Goal: Task Accomplishment & Management: Manage account settings

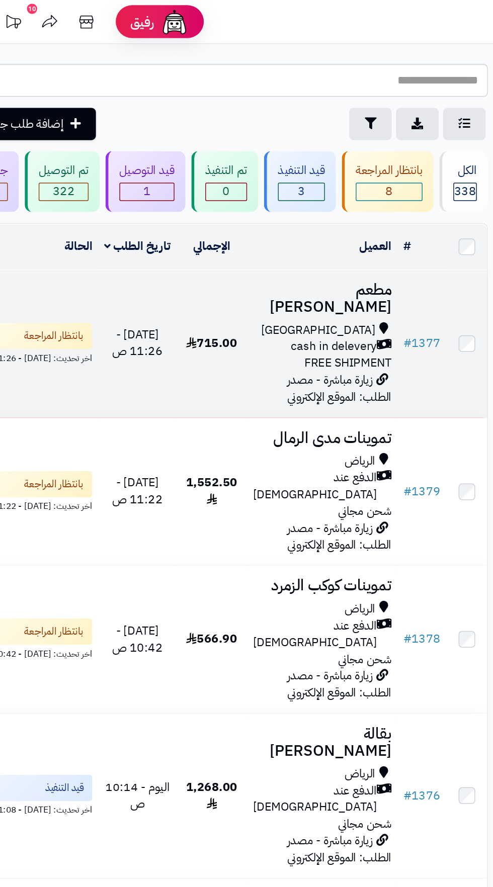
click at [253, 243] on span "FREE SHIPMENT" at bounding box center [269, 249] width 60 height 12
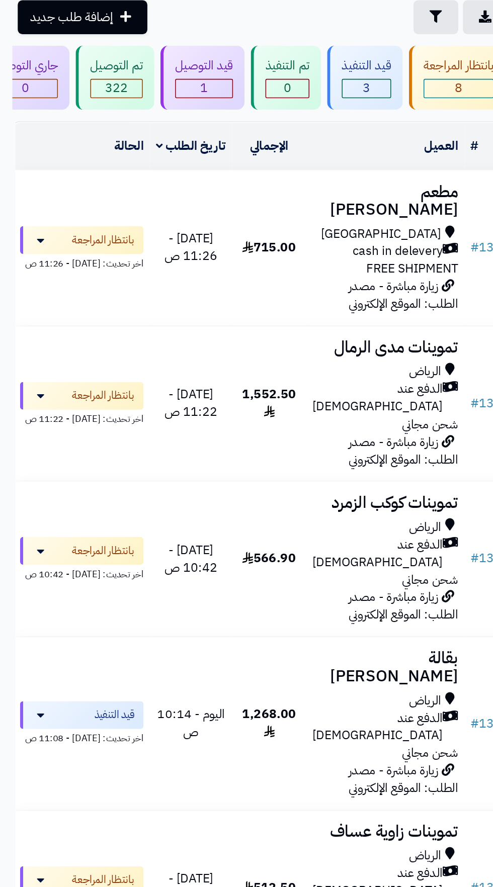
scroll to position [7, 0]
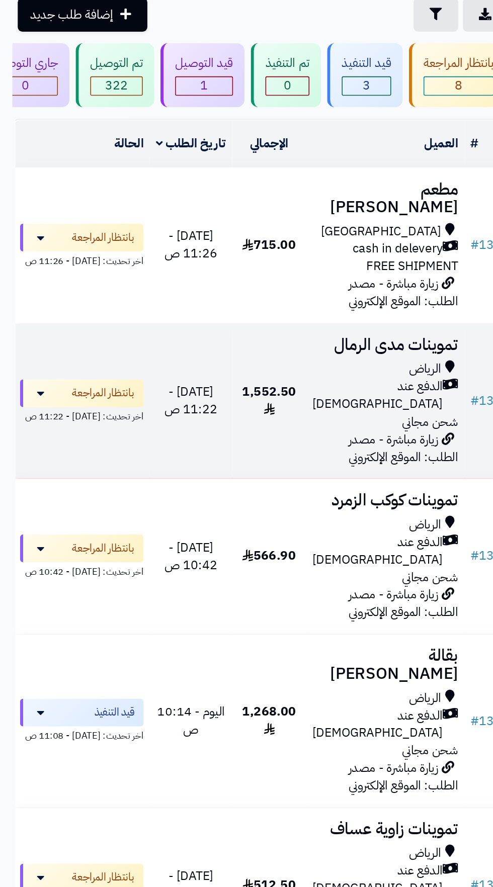
click at [250, 315] on span "الدفع عند [DEMOGRAPHIC_DATA]" at bounding box center [246, 326] width 85 height 23
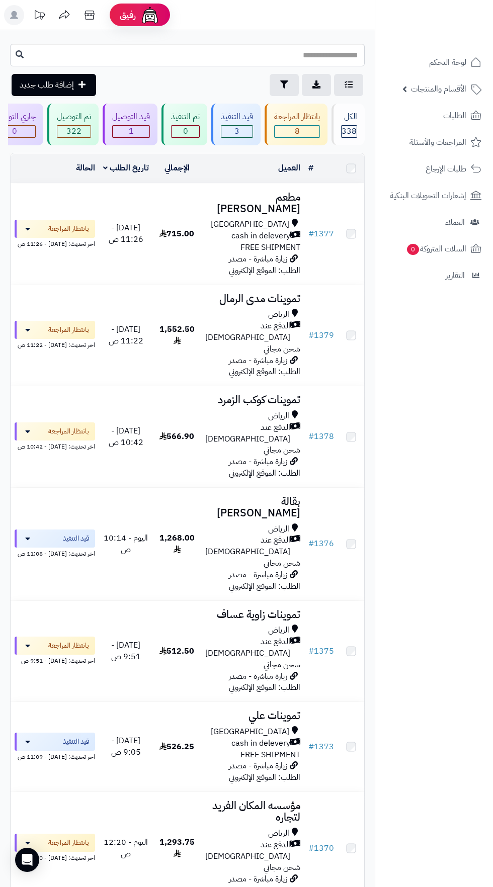
scroll to position [7, 0]
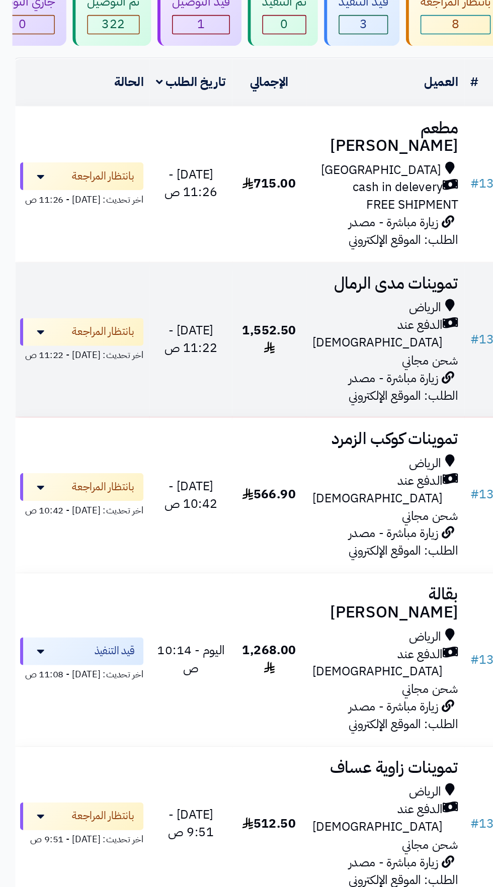
click at [248, 349] on span "زيارة مباشرة - مصدر الطلب: الموقع الإلكتروني" at bounding box center [262, 361] width 71 height 24
click at [246, 315] on span "الدفع عند [DEMOGRAPHIC_DATA]" at bounding box center [246, 326] width 85 height 23
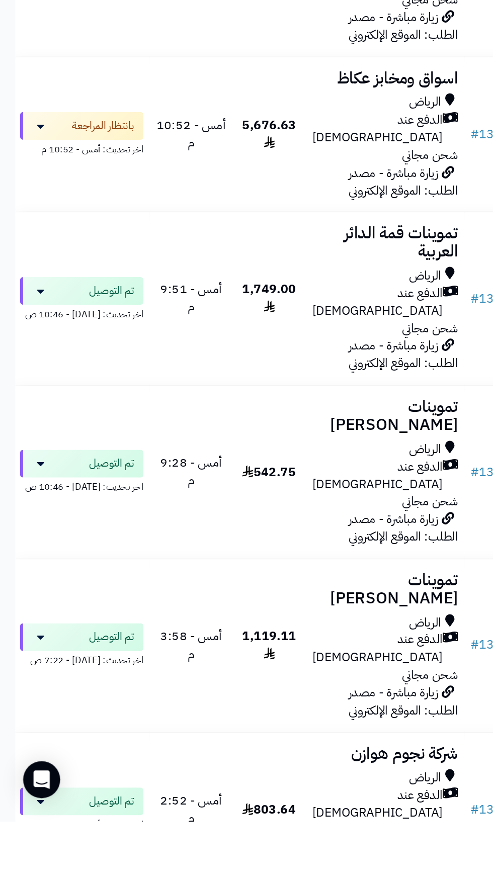
scroll to position [657, 0]
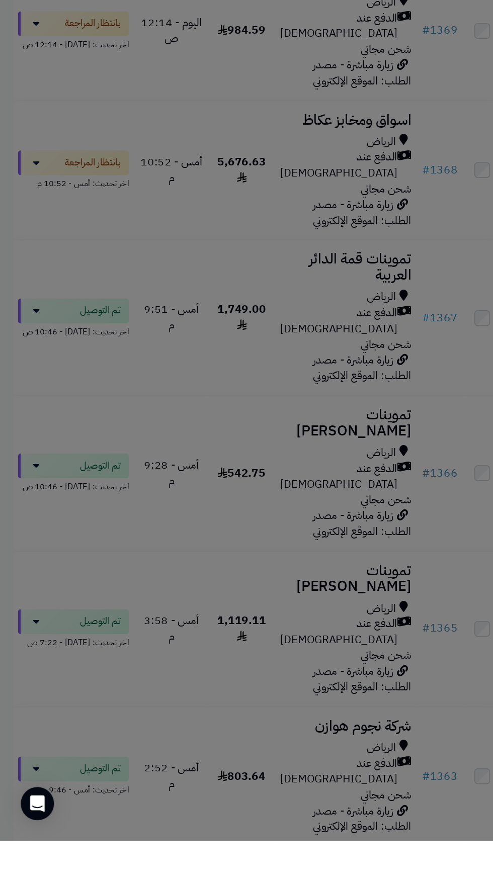
scroll to position [658, 0]
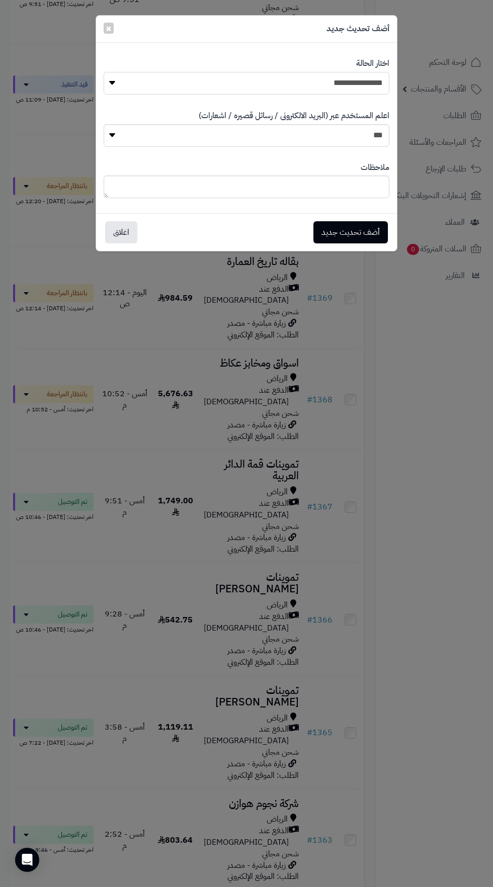
click at [359, 78] on select "**********" at bounding box center [246, 83] width 285 height 23
select select "**"
click at [360, 231] on button "أضف تحديث جديد" at bounding box center [350, 232] width 74 height 22
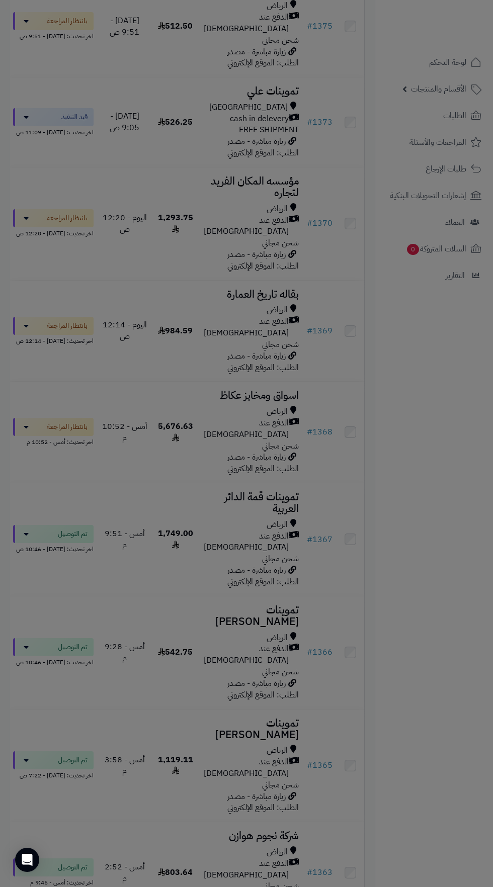
scroll to position [691, 0]
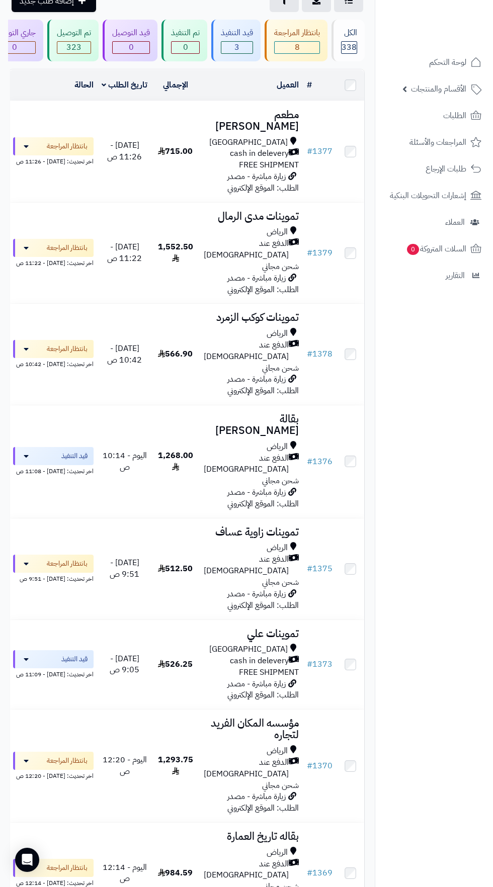
scroll to position [158, 0]
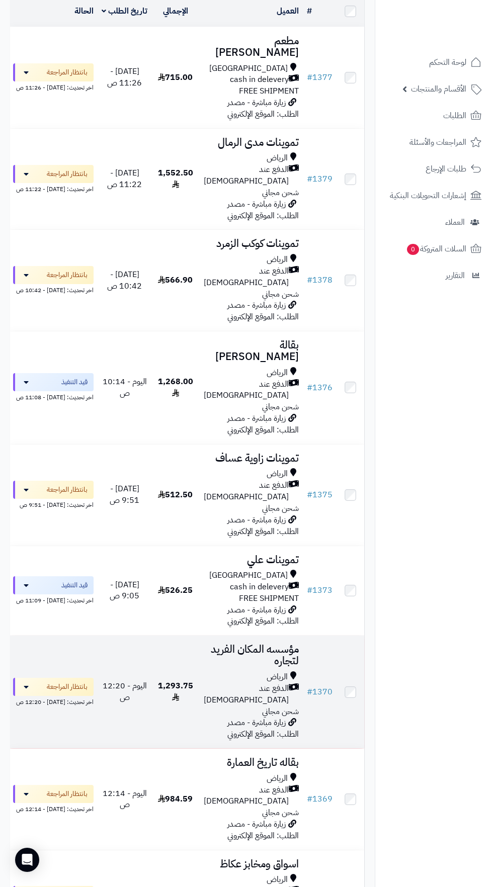
click at [258, 683] on span "الدفع عند [DEMOGRAPHIC_DATA]" at bounding box center [246, 694] width 85 height 23
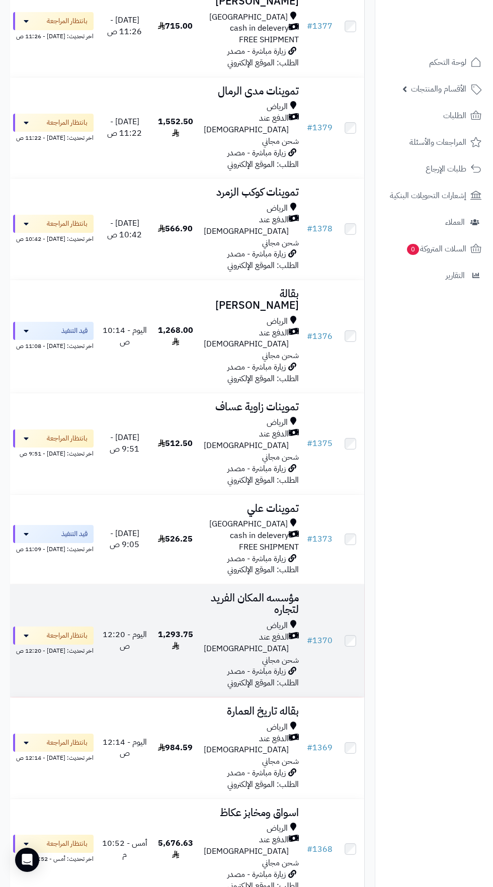
scroll to position [219, 0]
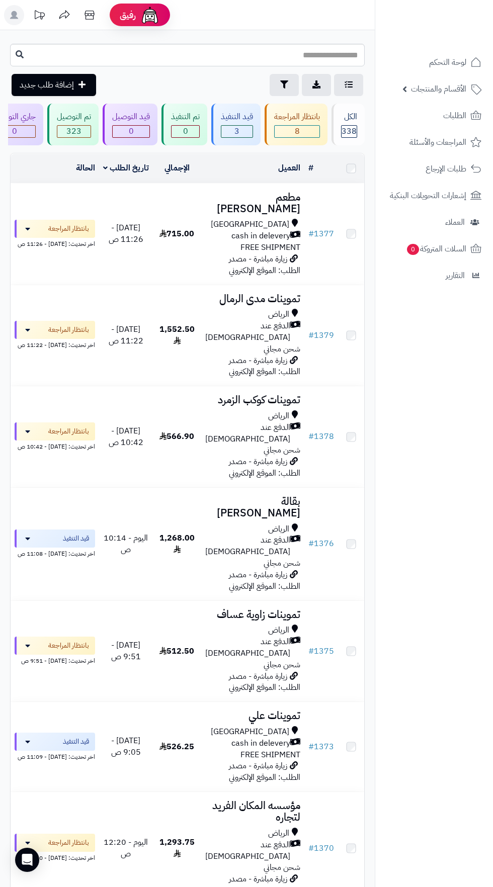
scroll to position [219, 0]
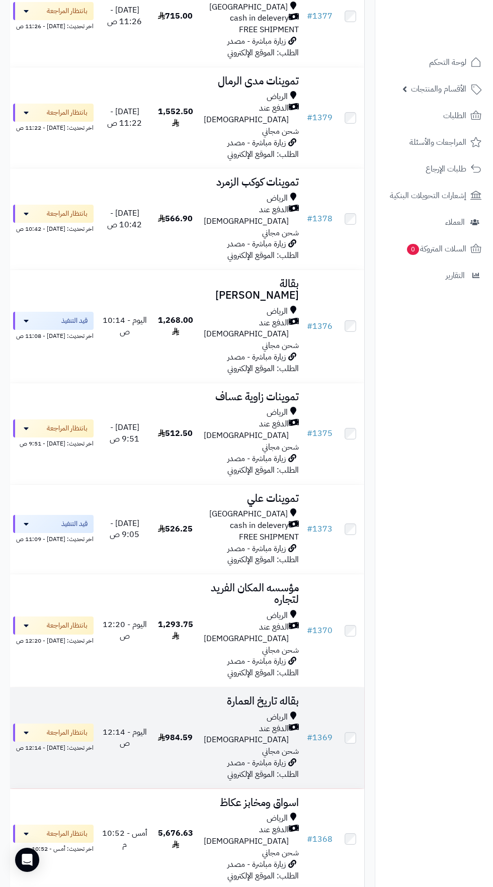
click at [248, 723] on span "الدفع عند [DEMOGRAPHIC_DATA]" at bounding box center [246, 734] width 85 height 23
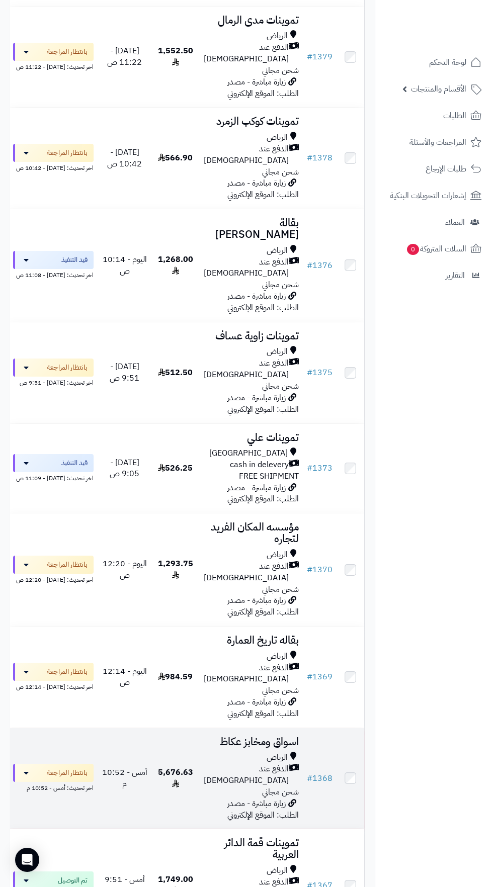
click at [237, 763] on span "الدفع عند [DEMOGRAPHIC_DATA]" at bounding box center [246, 774] width 85 height 23
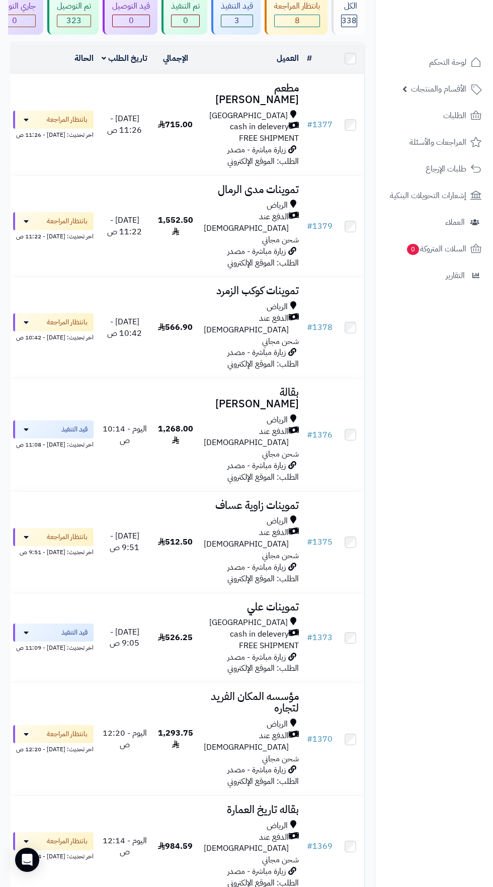
scroll to position [106, 0]
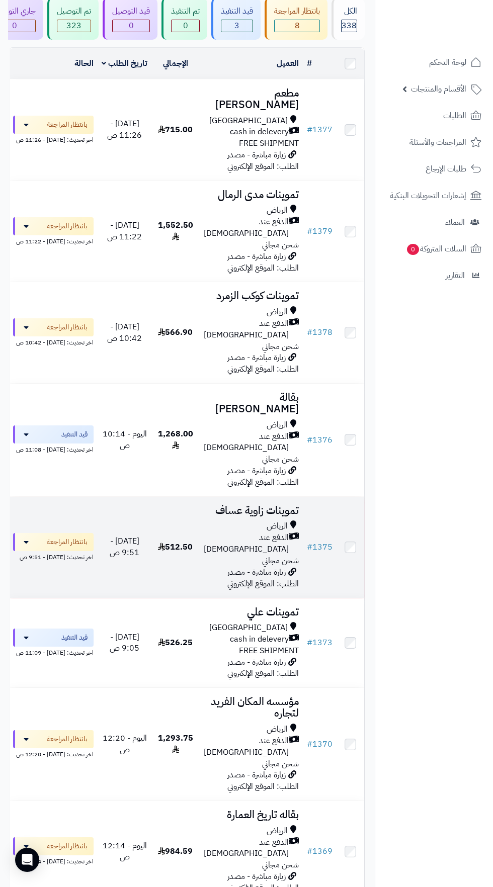
click at [214, 532] on div "الدفع عند [DEMOGRAPHIC_DATA]" at bounding box center [251, 543] width 95 height 23
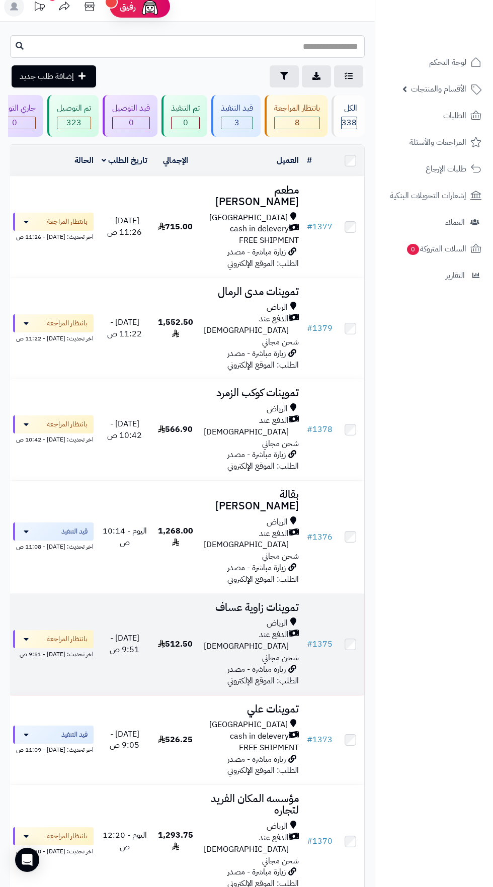
scroll to position [0, 0]
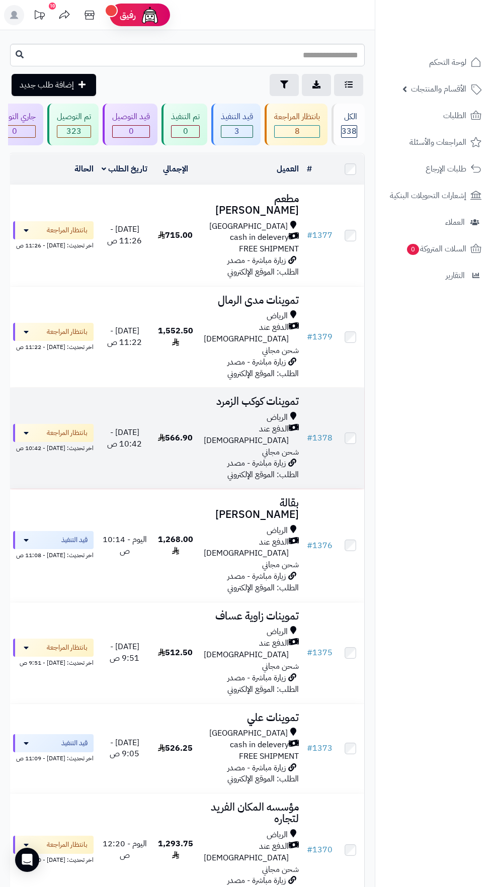
click at [251, 423] on span "الدفع عند [DEMOGRAPHIC_DATA]" at bounding box center [246, 434] width 85 height 23
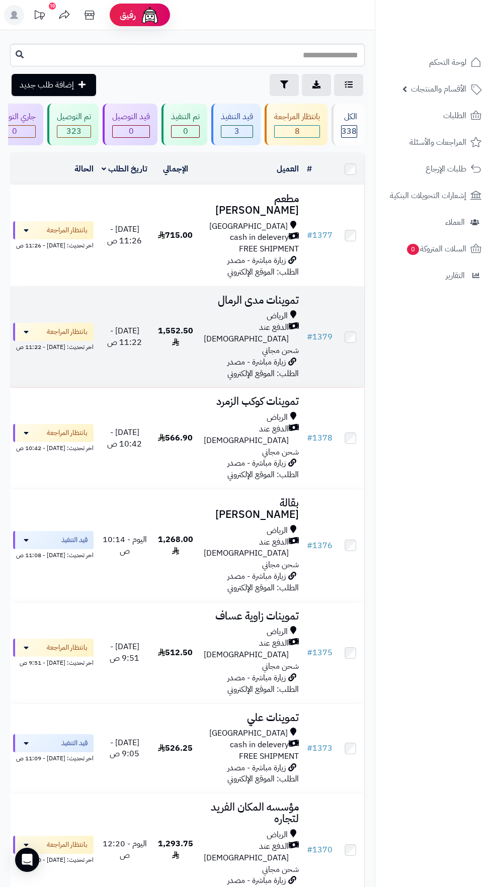
click at [186, 325] on span "1,552.50" at bounding box center [175, 337] width 35 height 24
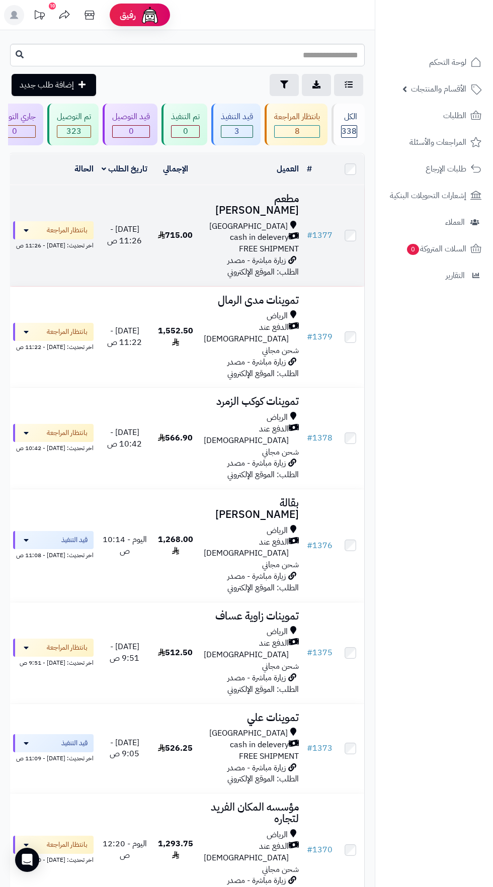
click at [234, 221] on div "Riyadh" at bounding box center [251, 227] width 95 height 12
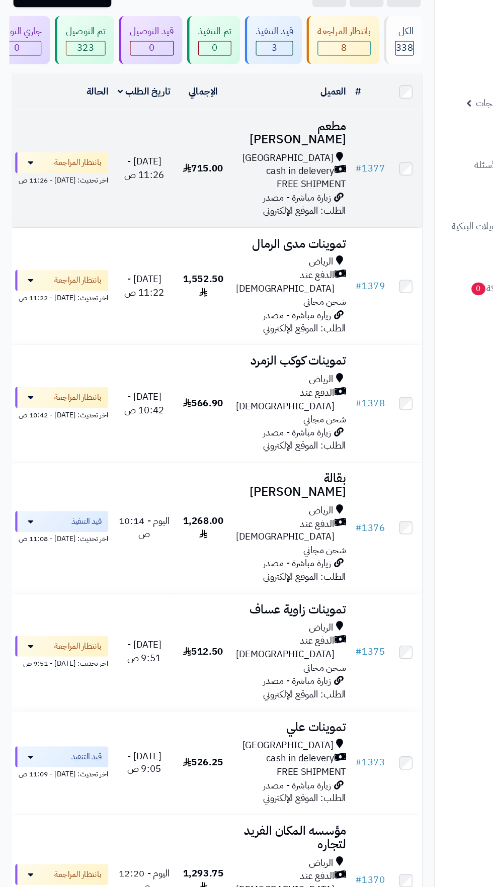
scroll to position [89, 0]
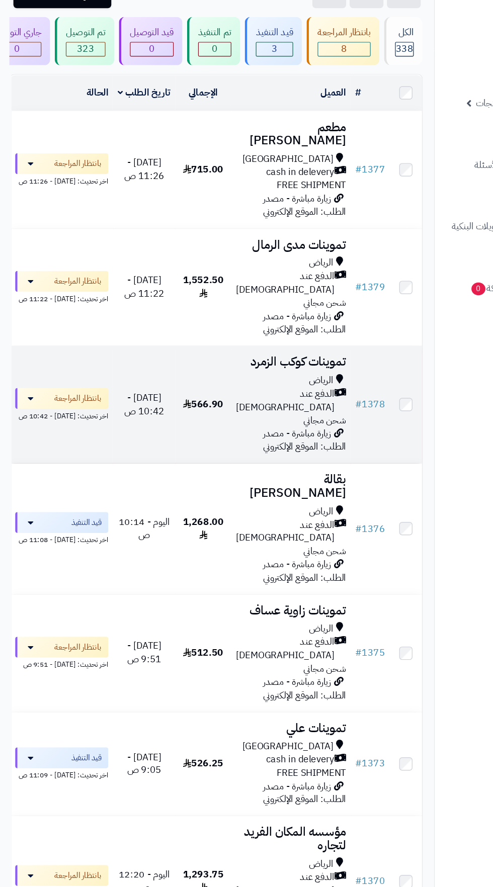
click at [245, 334] on span "الدفع عند [DEMOGRAPHIC_DATA]" at bounding box center [246, 345] width 85 height 23
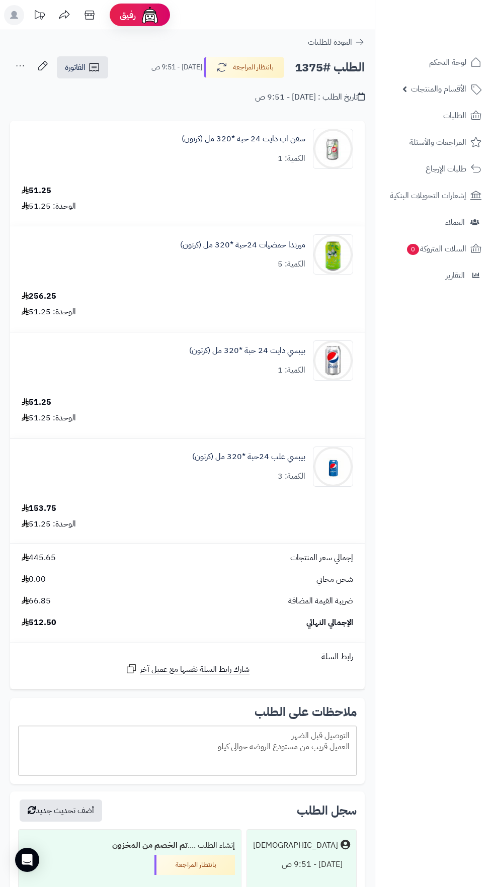
scroll to position [2, 0]
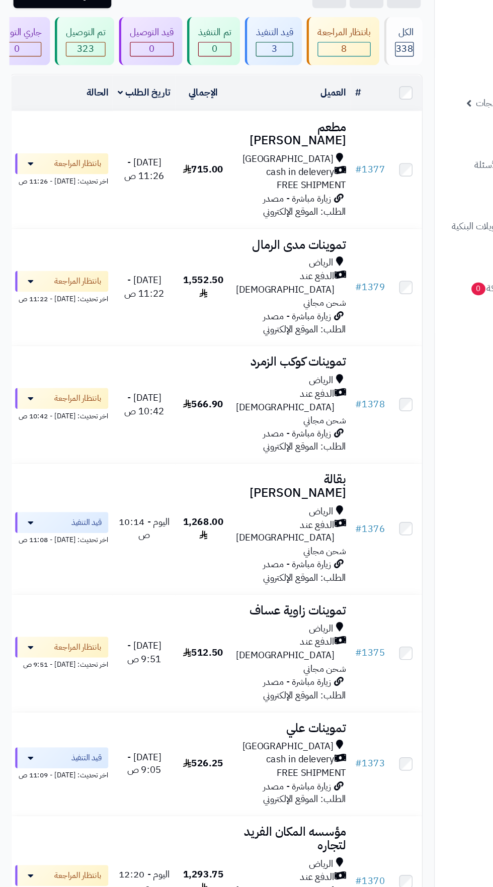
scroll to position [89, 0]
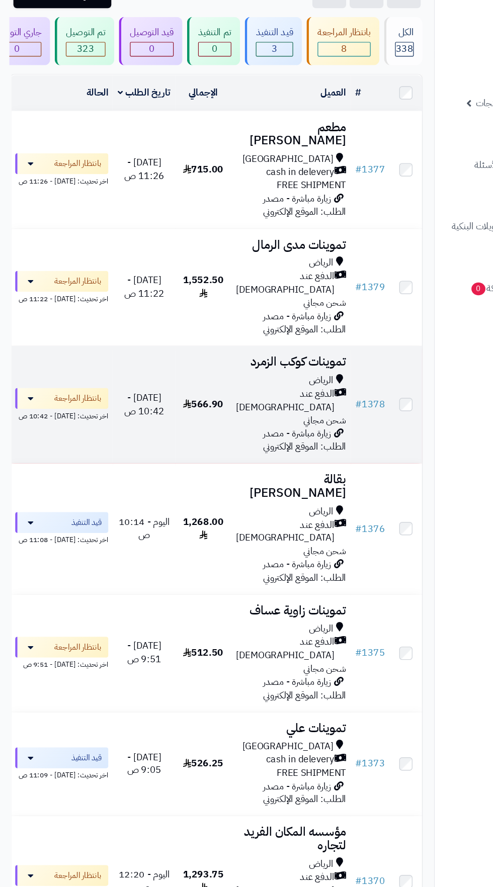
click at [247, 334] on span "الدفع عند [DEMOGRAPHIC_DATA]" at bounding box center [246, 345] width 85 height 23
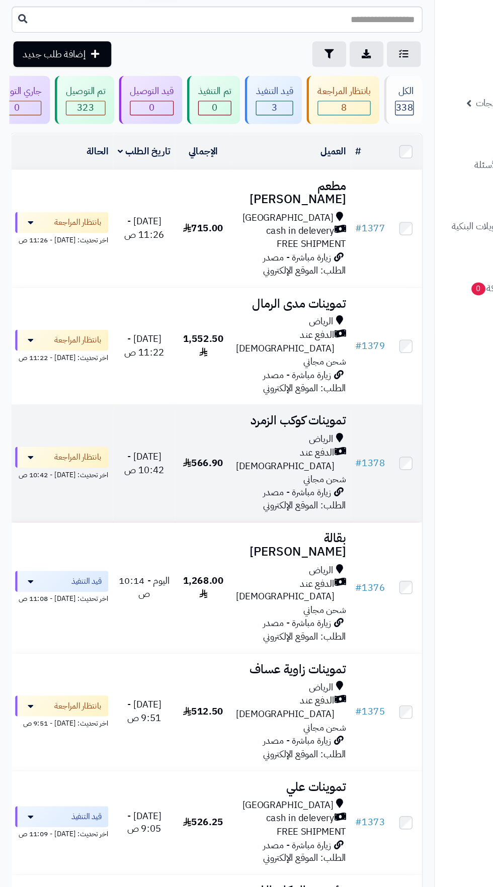
scroll to position [37, 0]
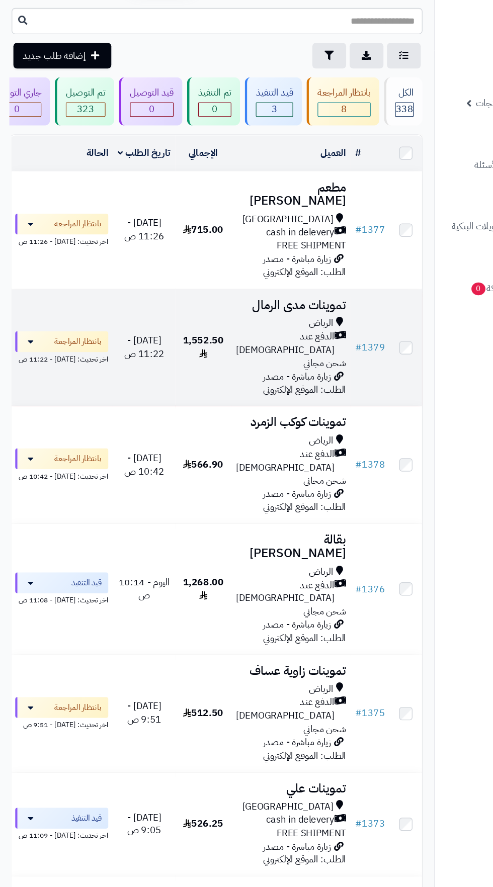
click at [253, 319] on span "زيارة مباشرة - مصدر الطلب: الموقع الإلكتروني" at bounding box center [262, 331] width 71 height 24
click at [249, 285] on span "الدفع عند [DEMOGRAPHIC_DATA]" at bounding box center [246, 296] width 85 height 23
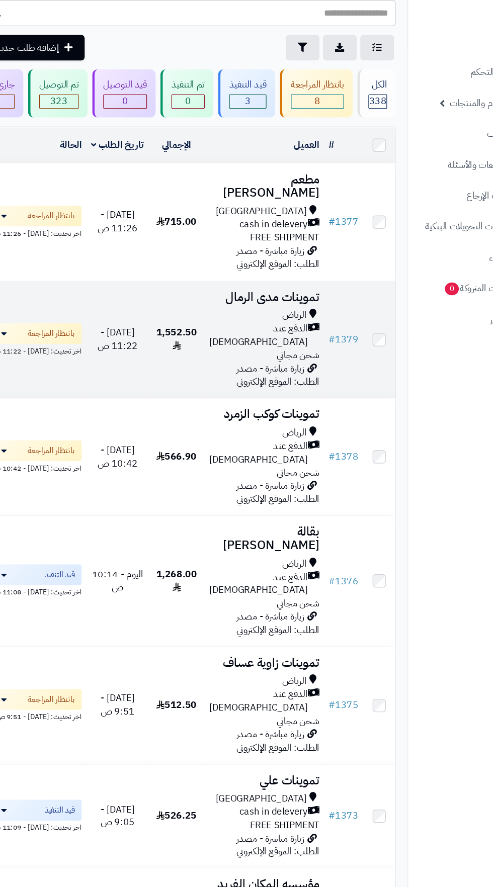
scroll to position [41, 0]
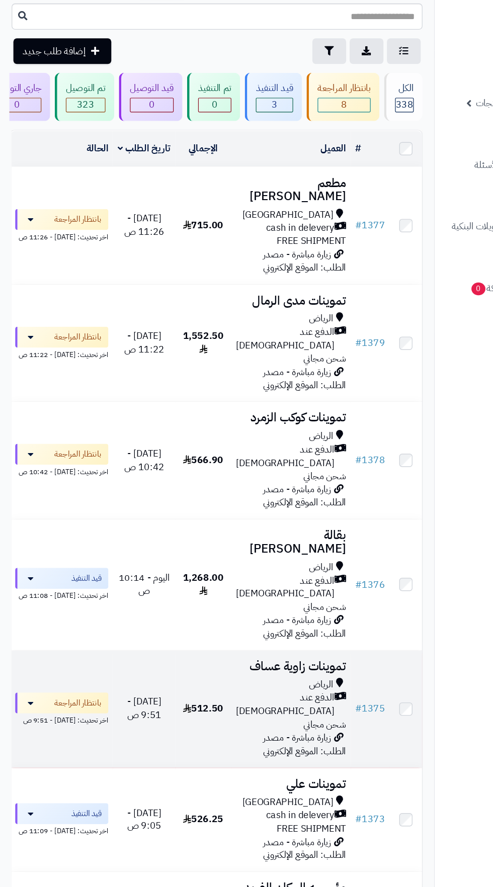
click at [111, 600] on span "اليوم - 9:51 ص" at bounding box center [125, 612] width 30 height 24
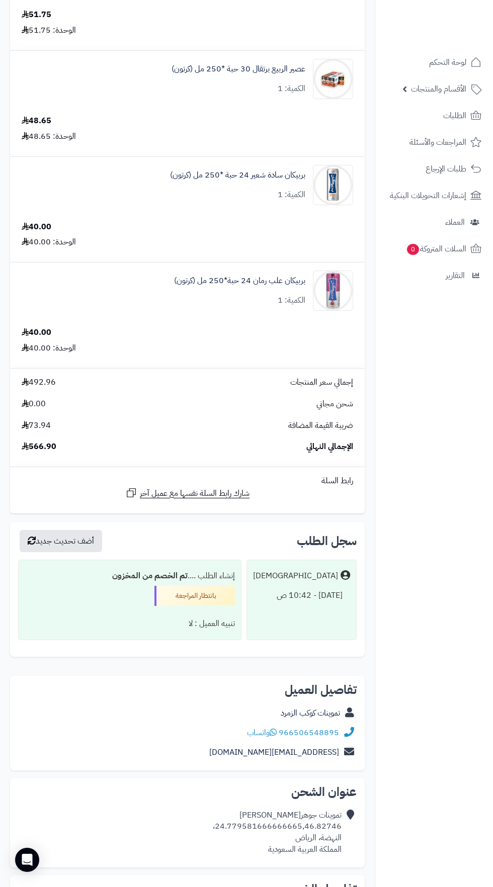
scroll to position [703, 0]
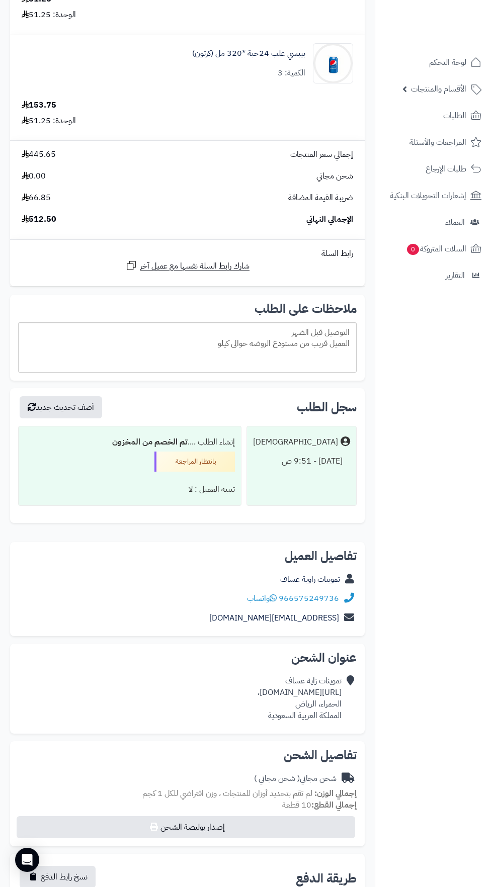
scroll to position [530, 0]
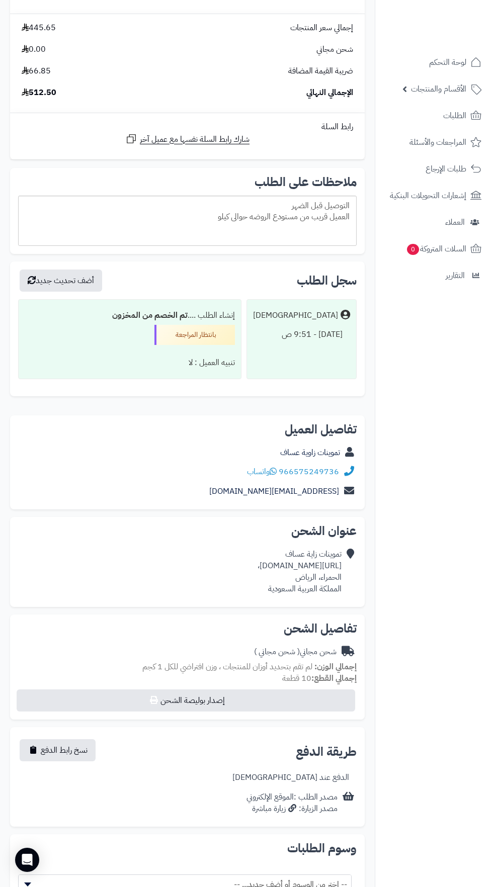
copy div "[URL][DOMAIN_NAME]،"
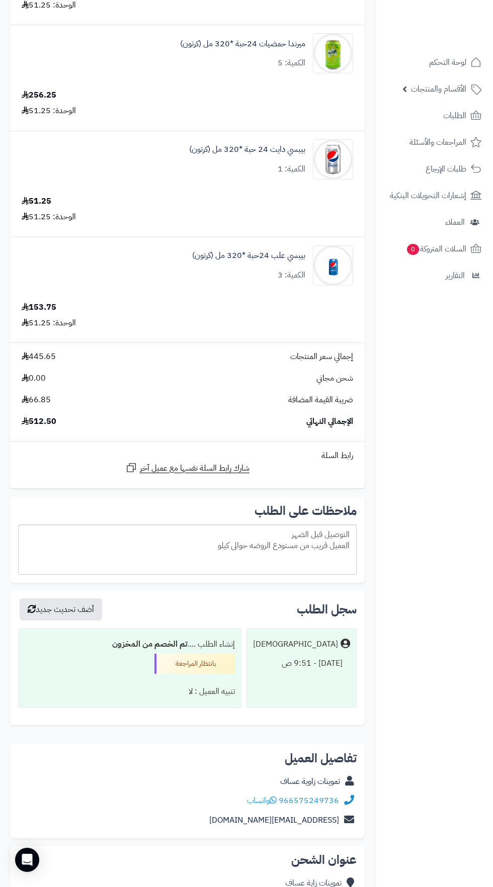
scroll to position [0, 0]
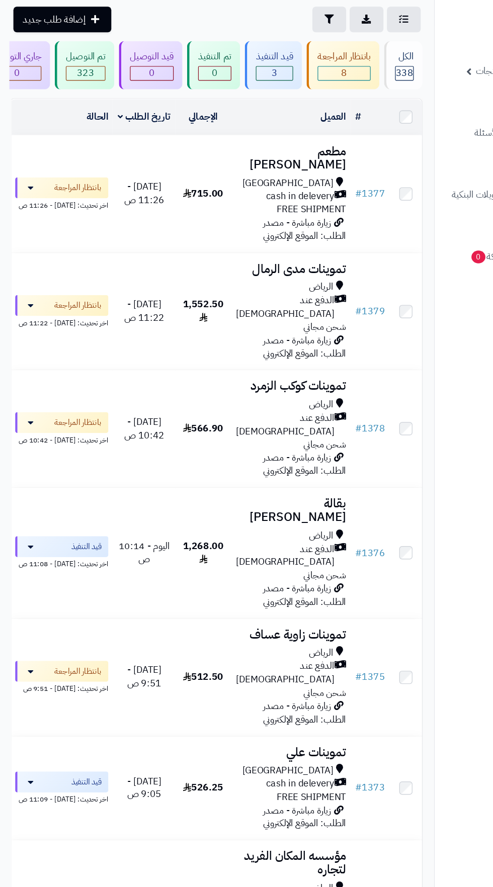
scroll to position [41, 0]
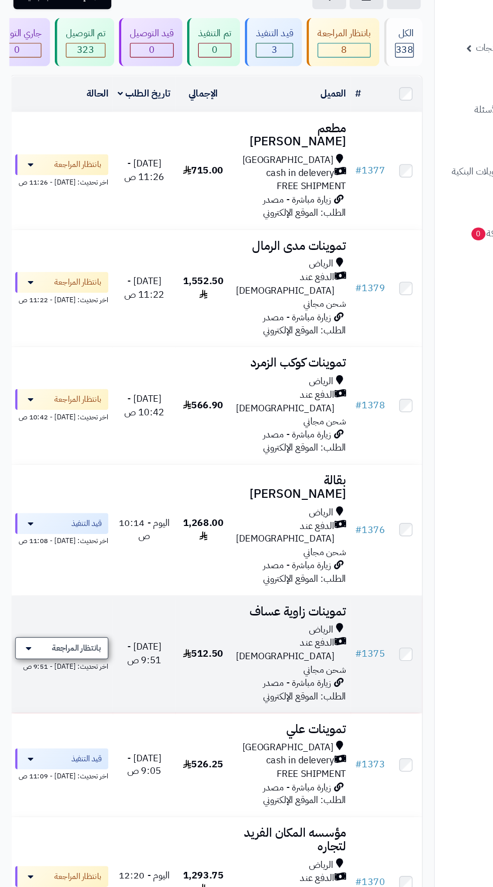
click at [74, 602] on span "بانتظار المراجعة" at bounding box center [66, 607] width 42 height 10
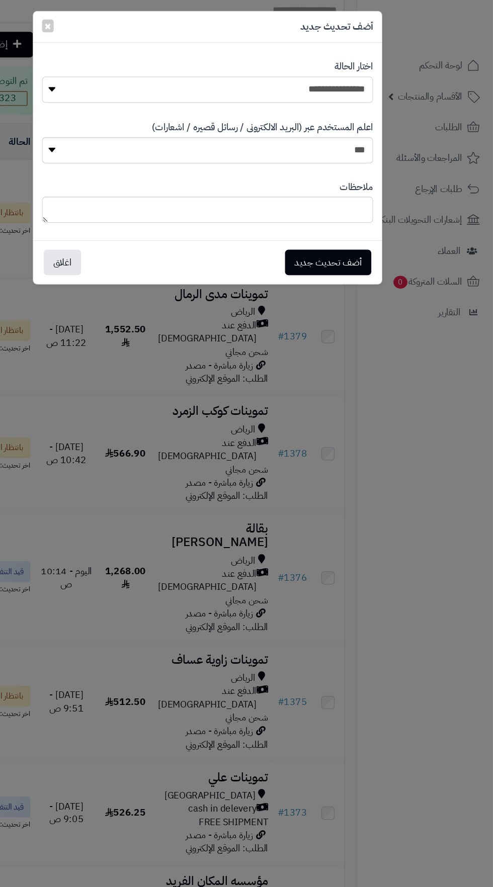
click at [328, 85] on select "**********" at bounding box center [246, 83] width 285 height 23
select select "**"
click at [373, 227] on button "أضف تحديث جديد" at bounding box center [350, 232] width 74 height 22
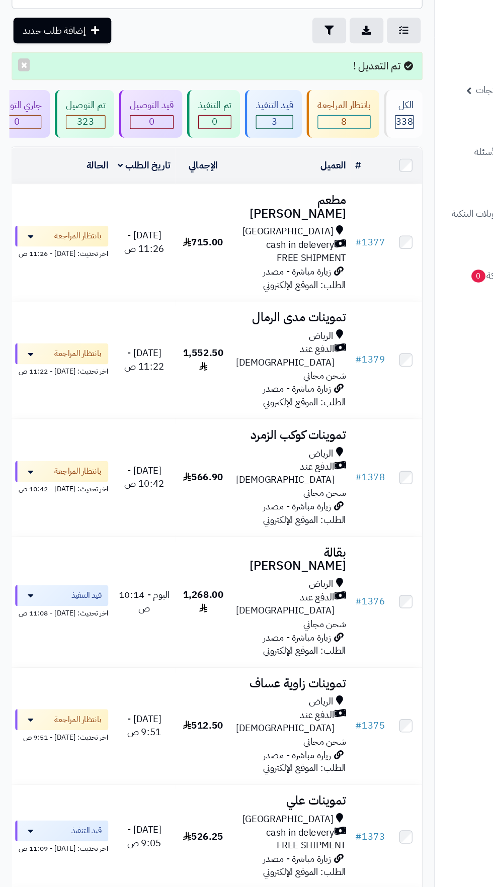
scroll to position [47, 0]
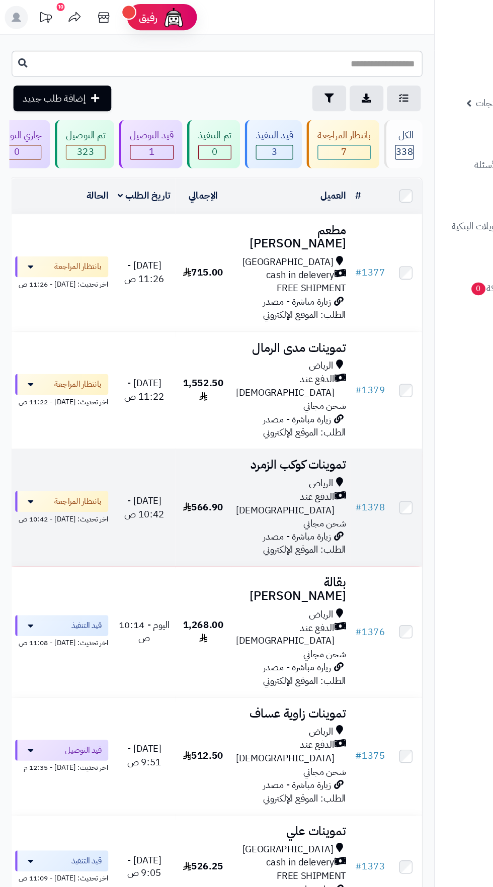
click at [243, 423] on span "الدفع عند [DEMOGRAPHIC_DATA]" at bounding box center [246, 434] width 85 height 23
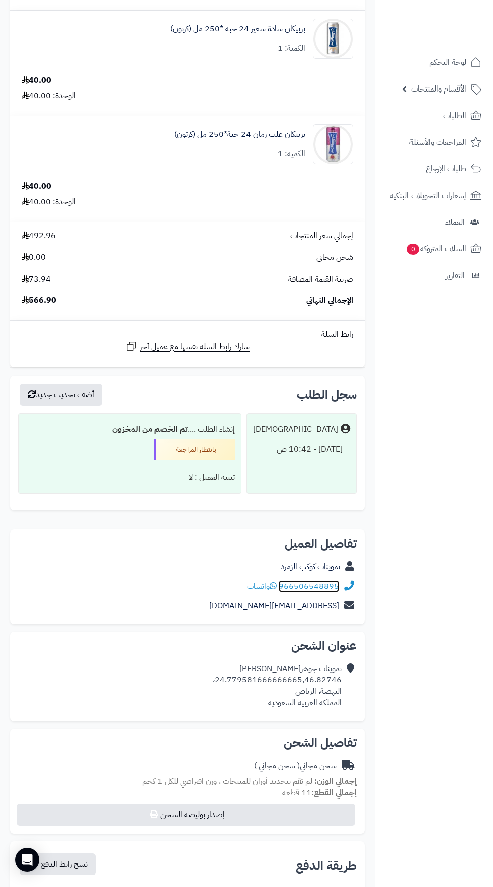
scroll to position [853, 0]
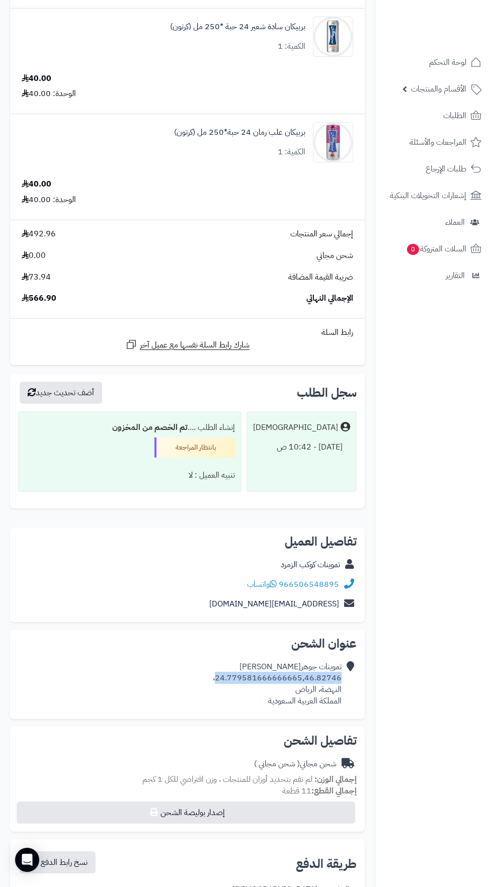
copy div "24.779581666666665,46.82746"
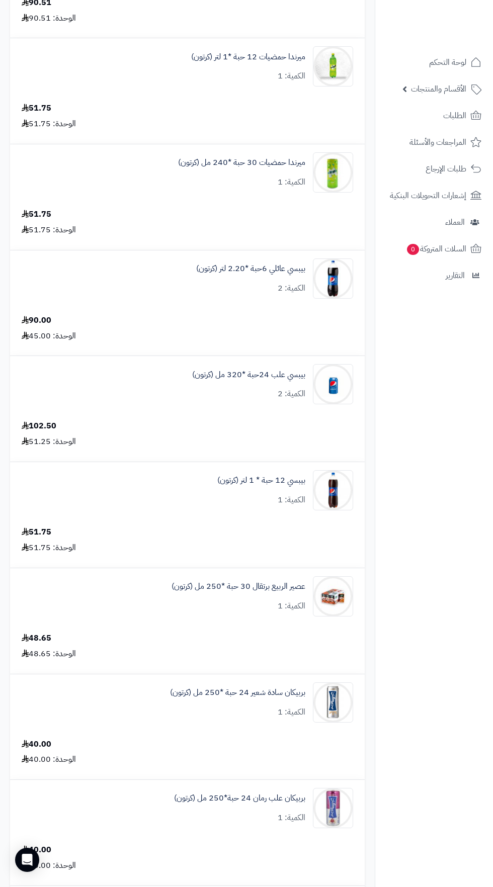
scroll to position [0, 0]
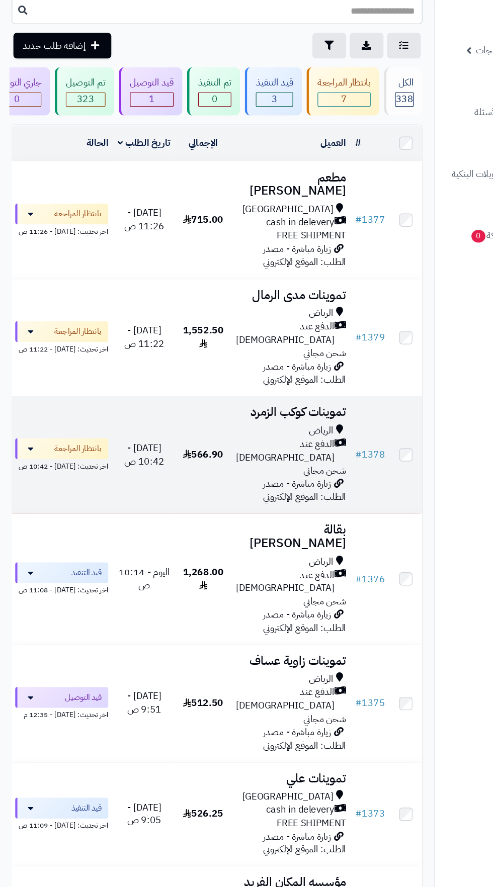
click at [272, 423] on span "الدفع عند [DEMOGRAPHIC_DATA]" at bounding box center [246, 434] width 85 height 23
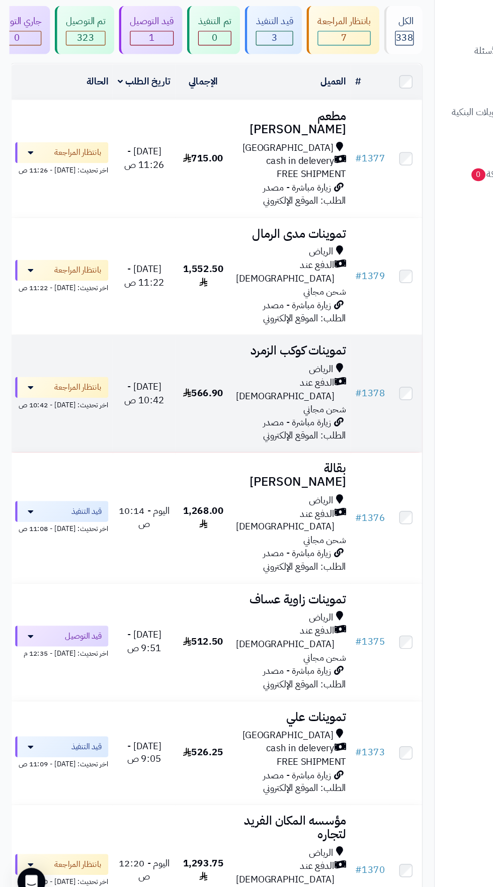
click at [262, 423] on span "الدفع عند [DEMOGRAPHIC_DATA]" at bounding box center [246, 434] width 85 height 23
click at [77, 442] on div "اخر تحديث: اليوم - 10:42 ص" at bounding box center [53, 447] width 80 height 11
click at [52, 428] on span "بانتظار المراجعة" at bounding box center [66, 433] width 42 height 10
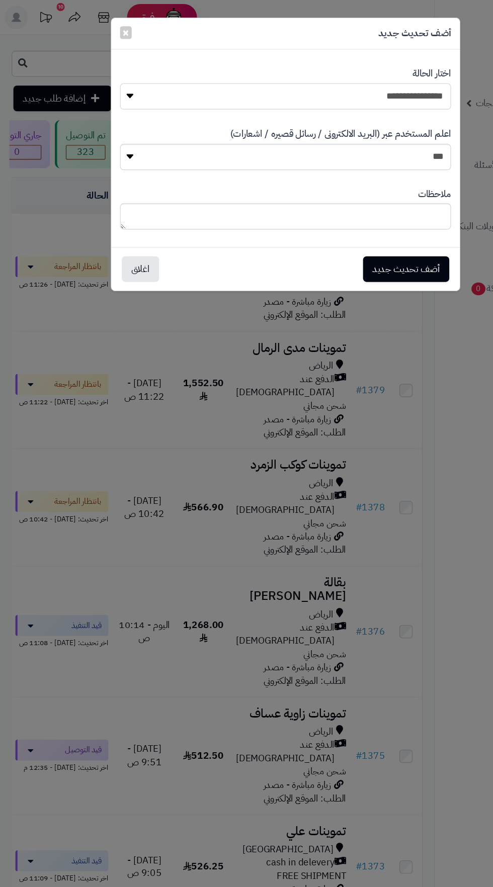
click at [351, 82] on select "**********" at bounding box center [246, 83] width 285 height 23
select select "**"
click at [365, 226] on button "أضف تحديث جديد" at bounding box center [350, 232] width 74 height 22
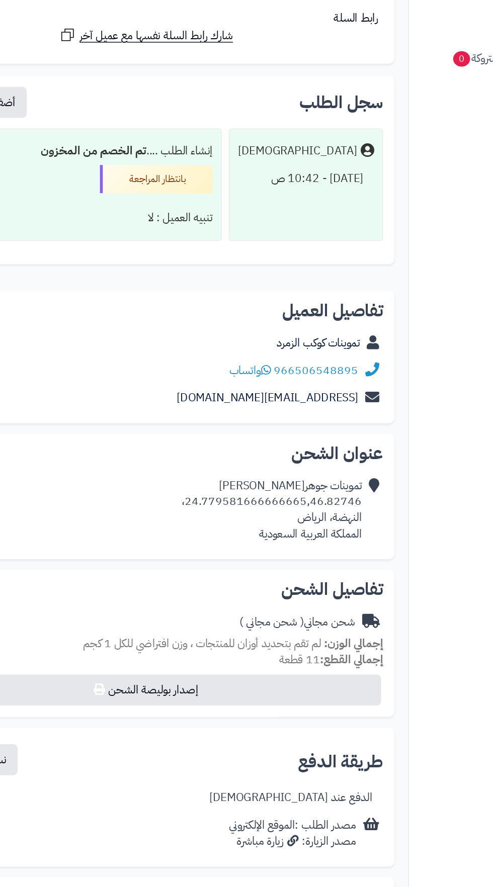
scroll to position [965, 0]
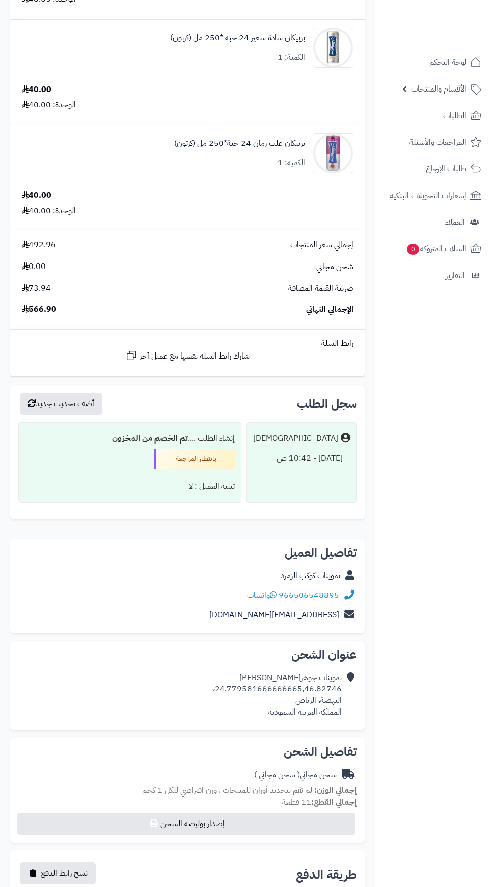
scroll to position [965, 0]
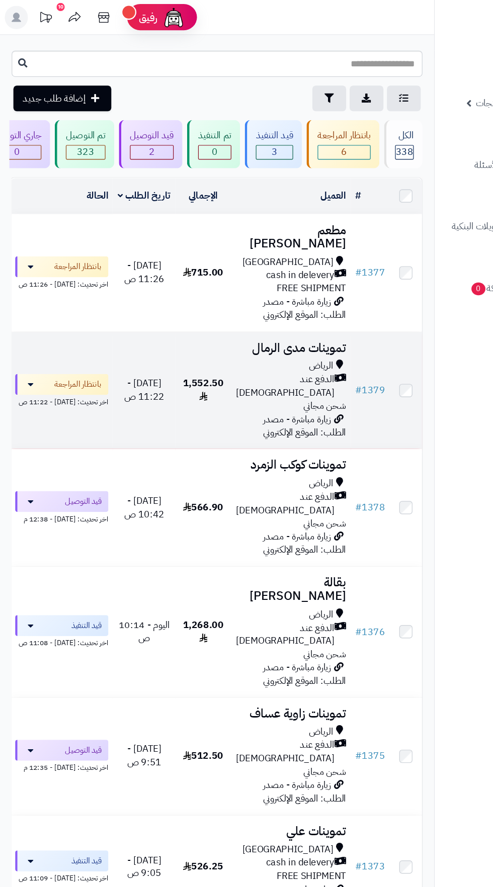
click at [240, 310] on div "الرياض" at bounding box center [251, 316] width 95 height 12
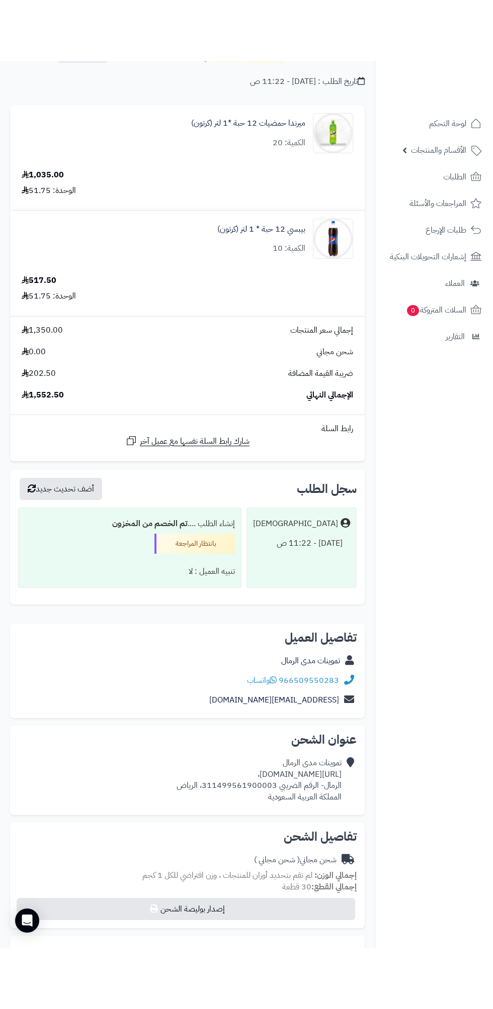
scroll to position [81, 0]
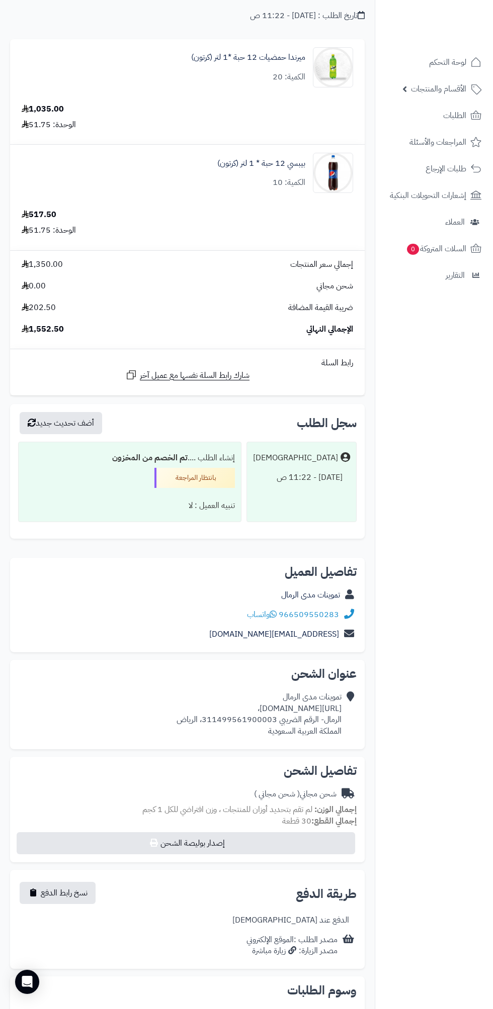
click at [219, 781] on div "تفاصيل الشحن [PERSON_NAME] ( شحن مجاني ) إجمالي الوزن: لم تقم بتحديد أوزان للمن…" at bounding box center [187, 810] width 354 height 106
copy div "[URL][DOMAIN_NAME]،"
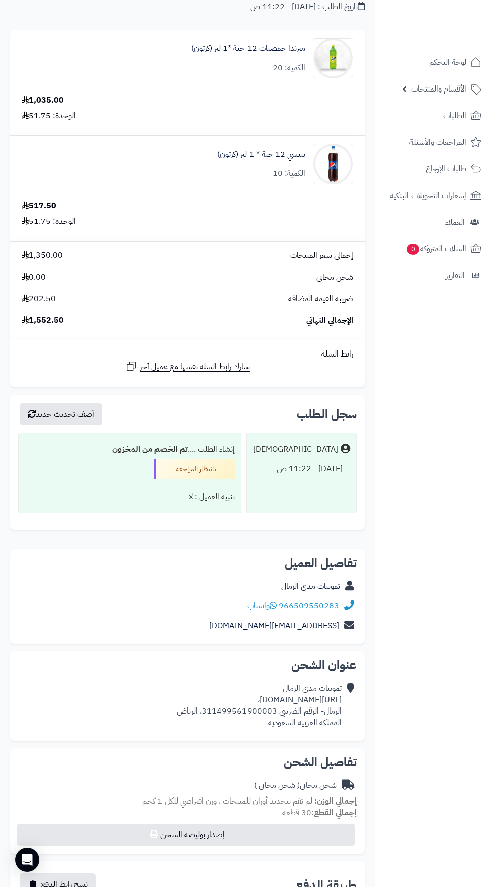
scroll to position [0, 0]
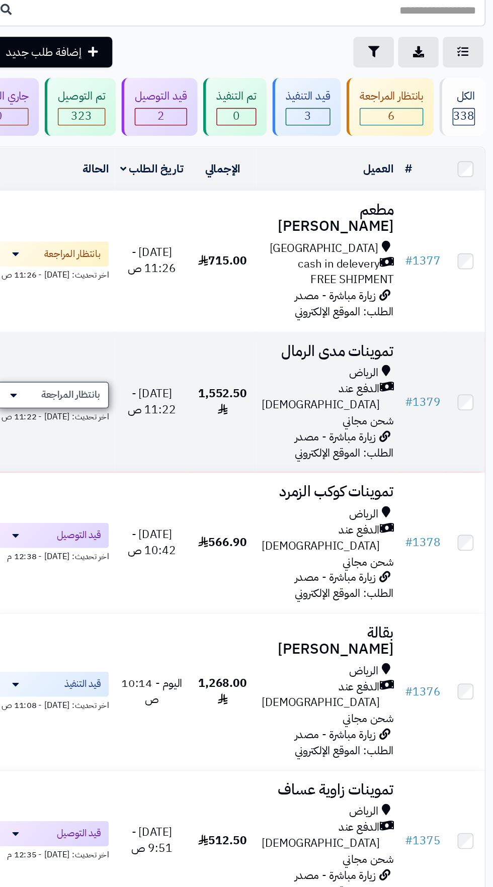
click at [71, 327] on span "بانتظار المراجعة" at bounding box center [66, 332] width 42 height 10
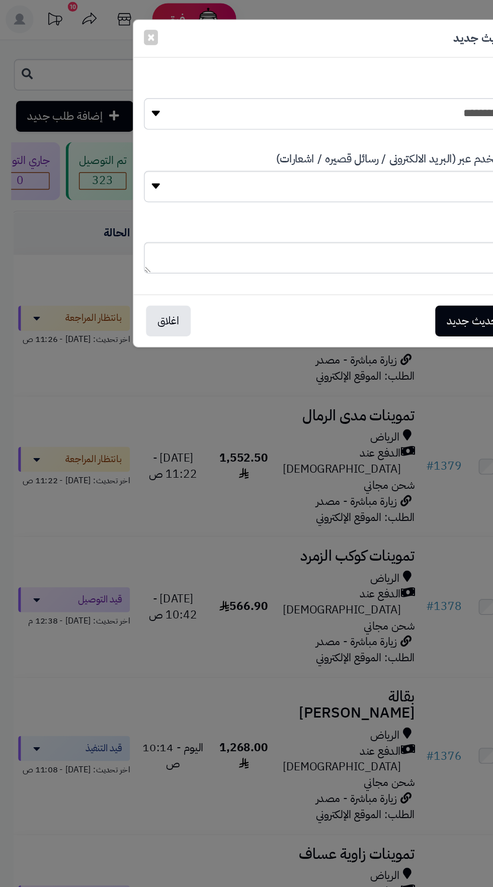
click at [277, 73] on select "**********" at bounding box center [246, 83] width 285 height 23
select select "**"
click at [333, 227] on button "أضف تحديث جديد" at bounding box center [350, 232] width 74 height 22
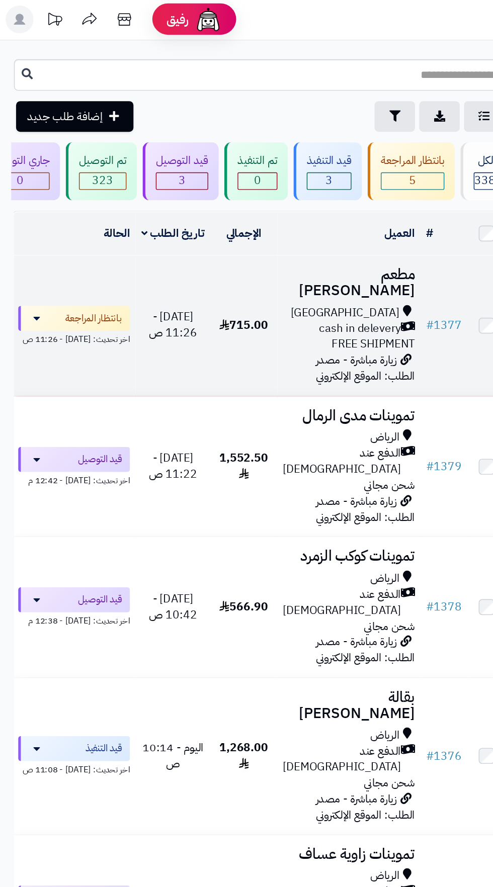
click at [240, 232] on span "cash in delevery" at bounding box center [259, 238] width 59 height 12
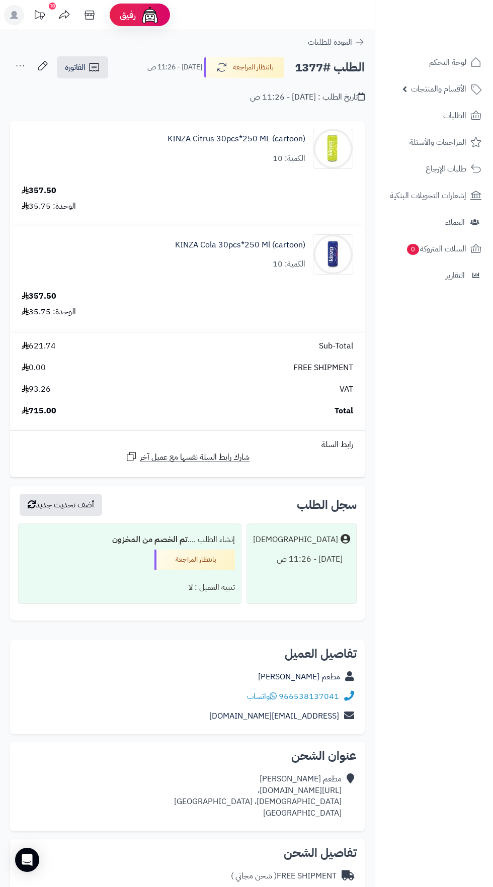
scroll to position [69, 0]
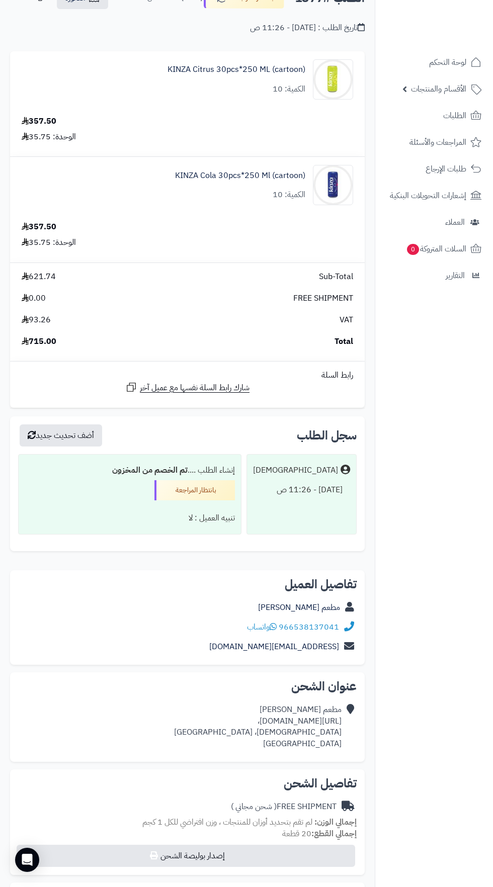
copy div "[URL][DOMAIN_NAME]،"
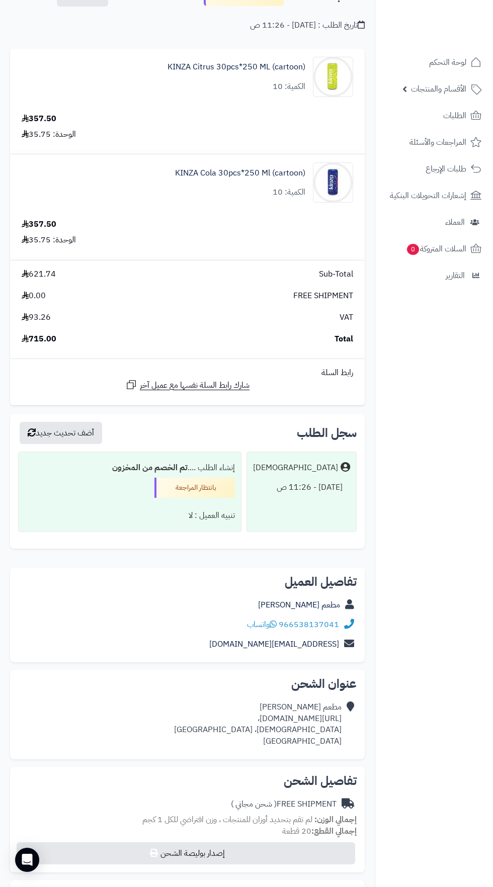
scroll to position [0, 0]
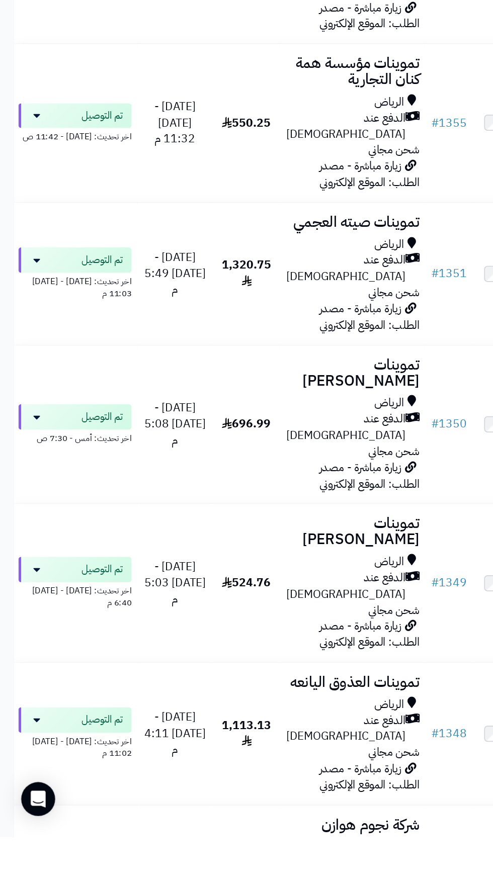
scroll to position [1715, 0]
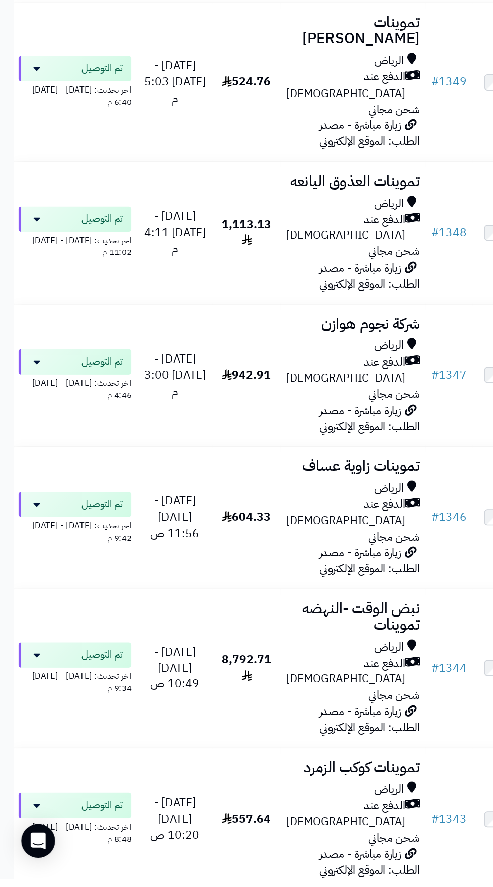
scroll to position [2073, 0]
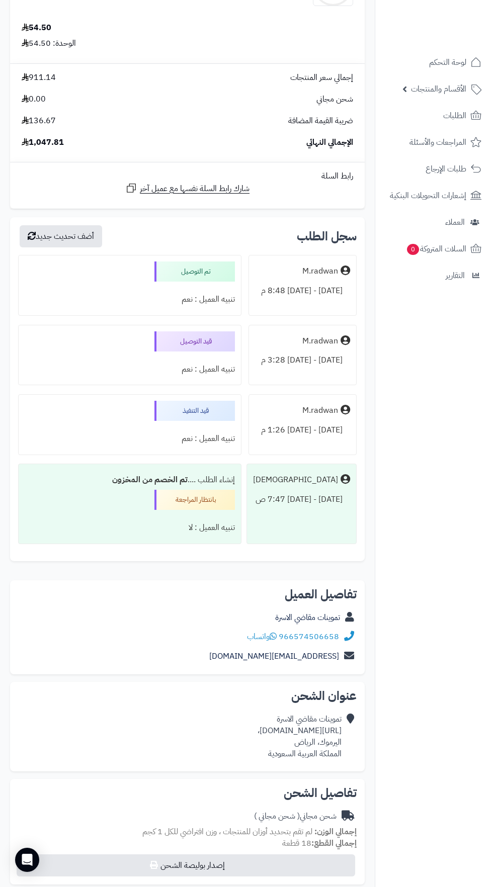
scroll to position [1370, 0]
